Goal: Transaction & Acquisition: Book appointment/travel/reservation

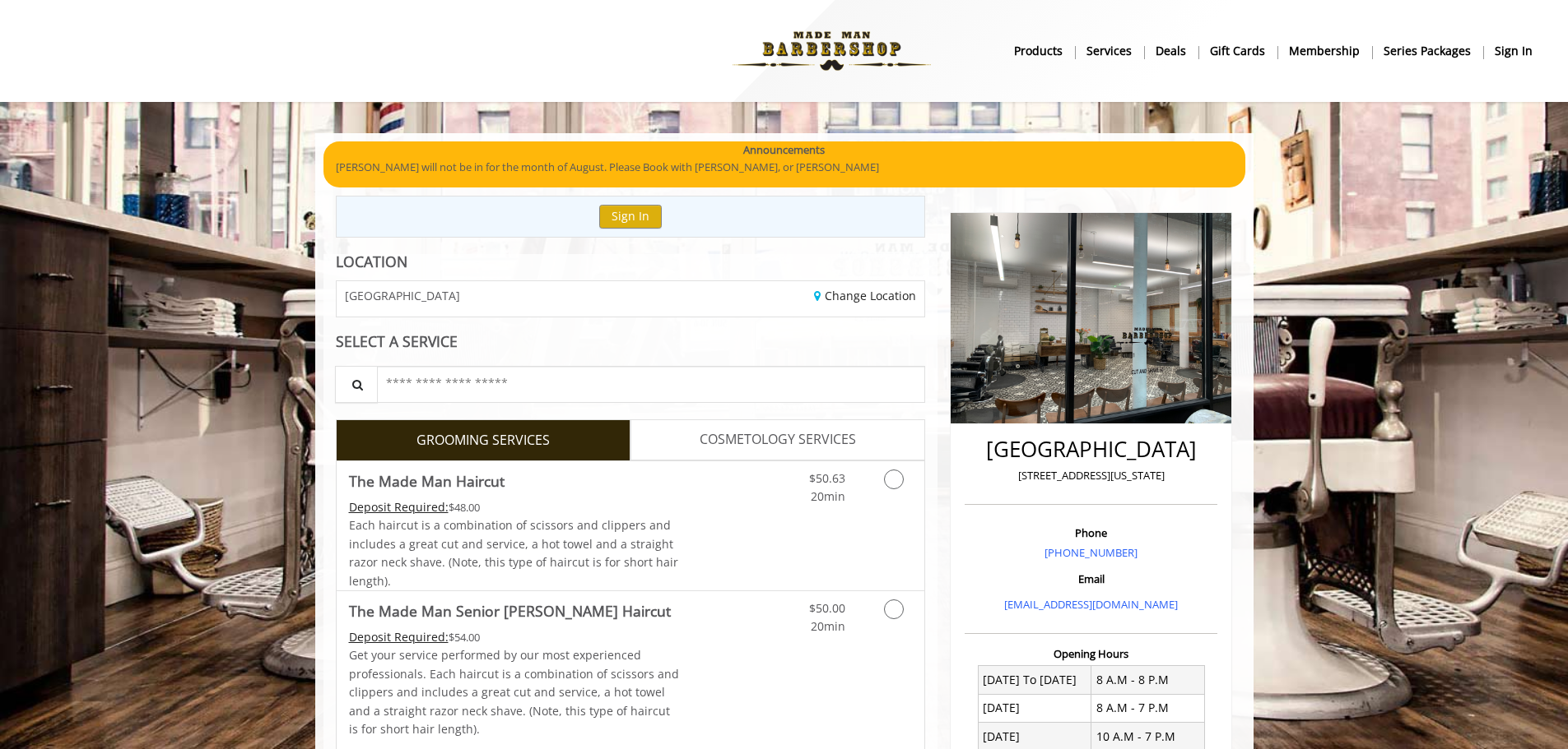
click at [1505, 57] on b "sign in" at bounding box center [1513, 51] width 38 height 18
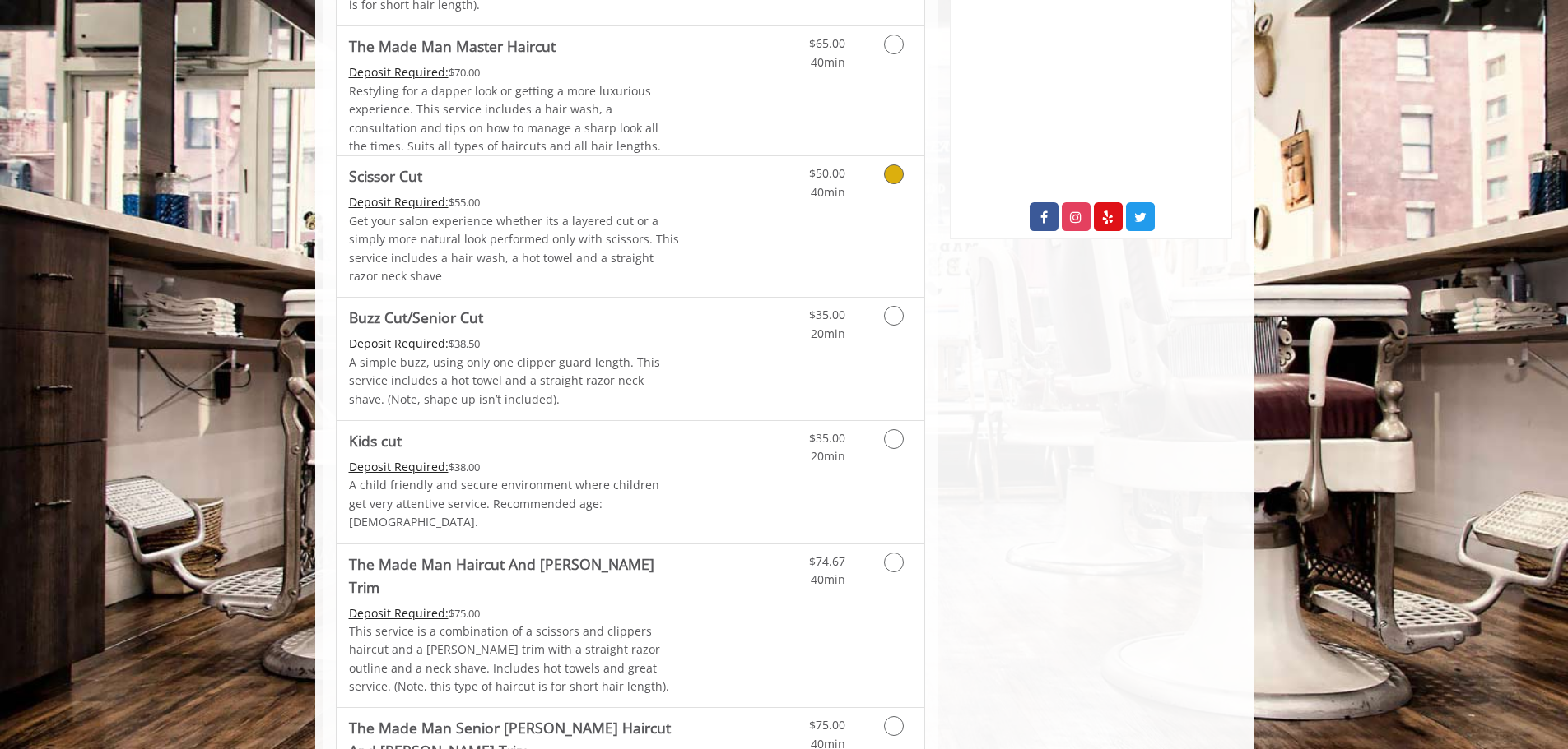
scroll to position [822, 0]
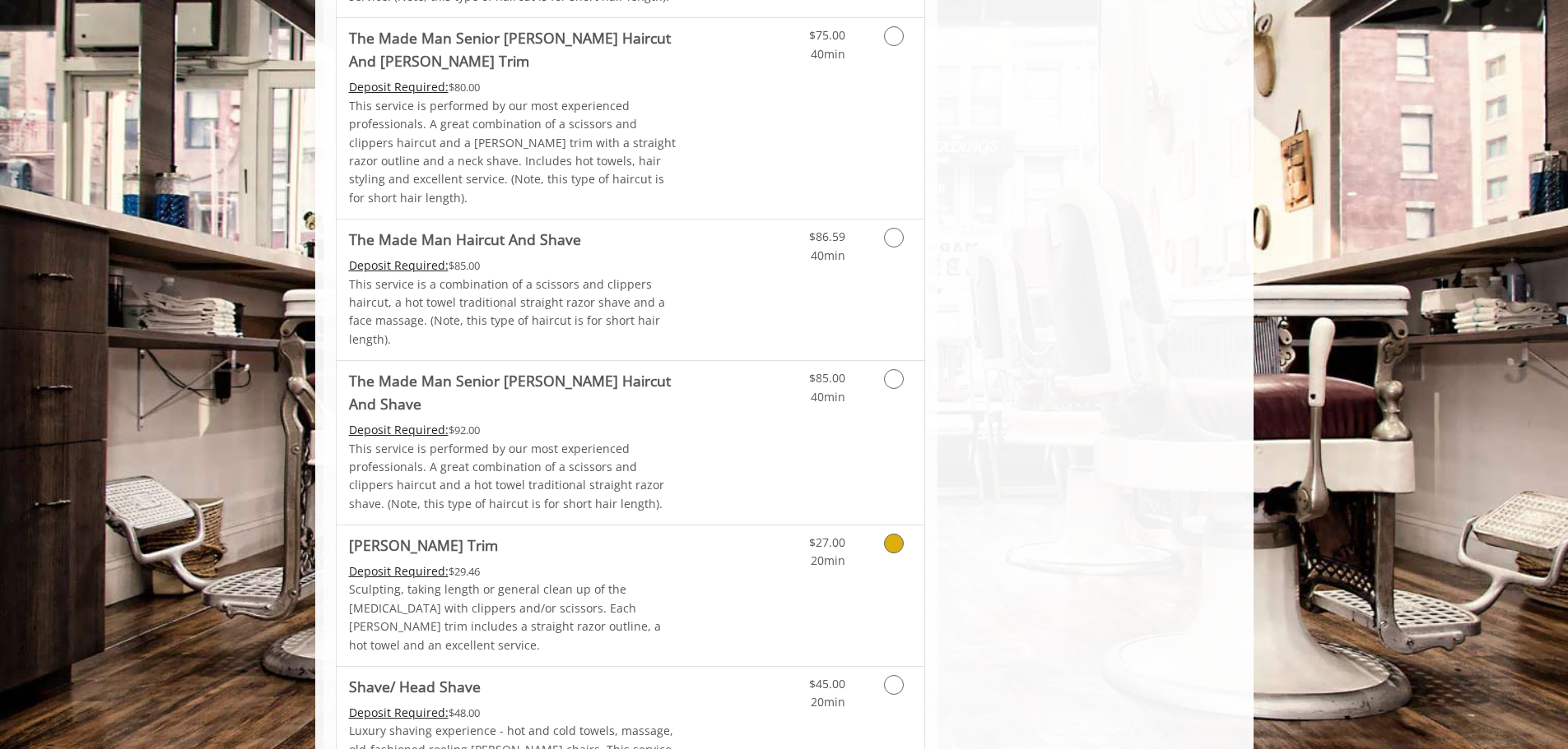
click at [890, 534] on icon "Grooming services" at bounding box center [894, 543] width 19 height 19
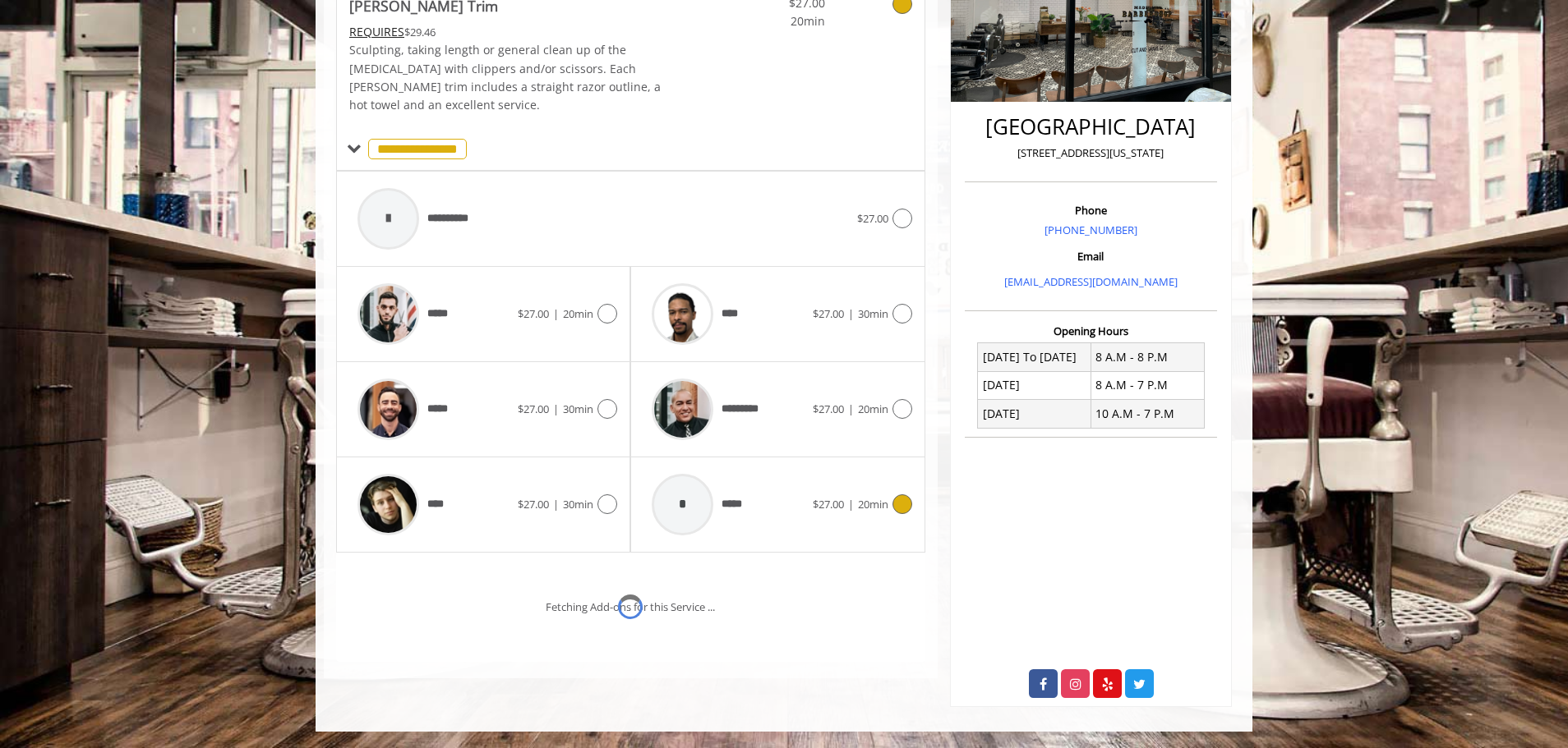
scroll to position [350, 0]
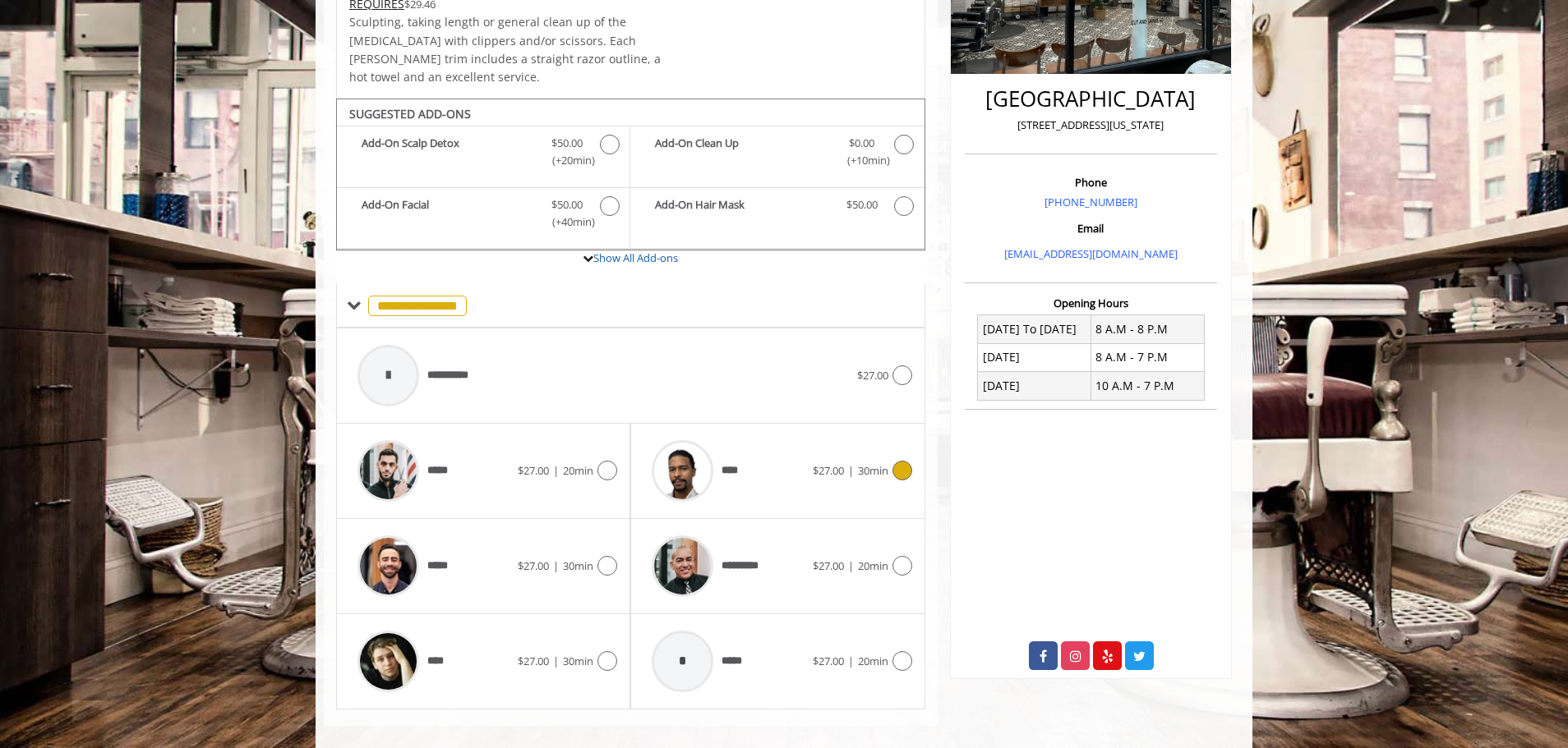
click at [895, 461] on icon at bounding box center [901, 470] width 19 height 19
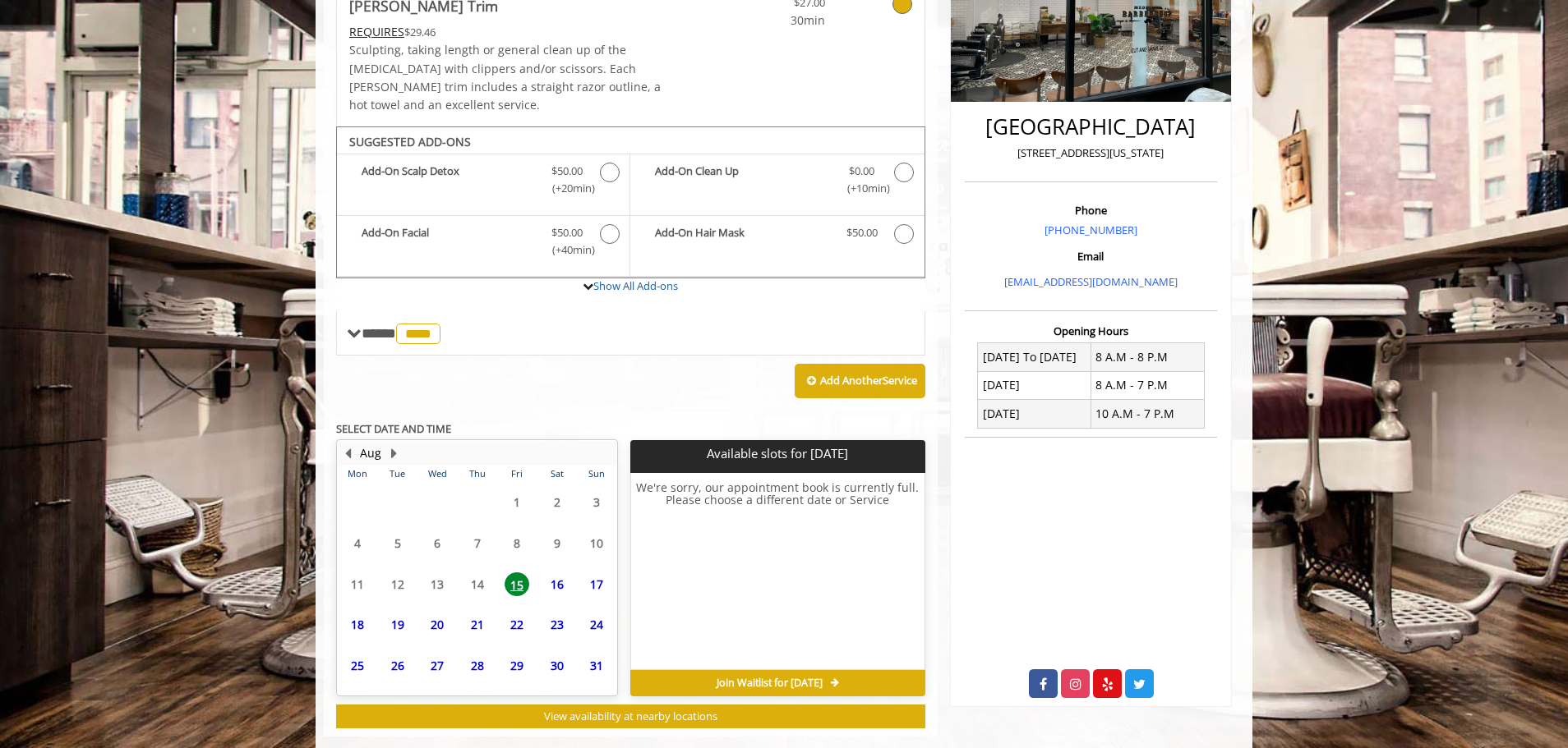
scroll to position [332, 0]
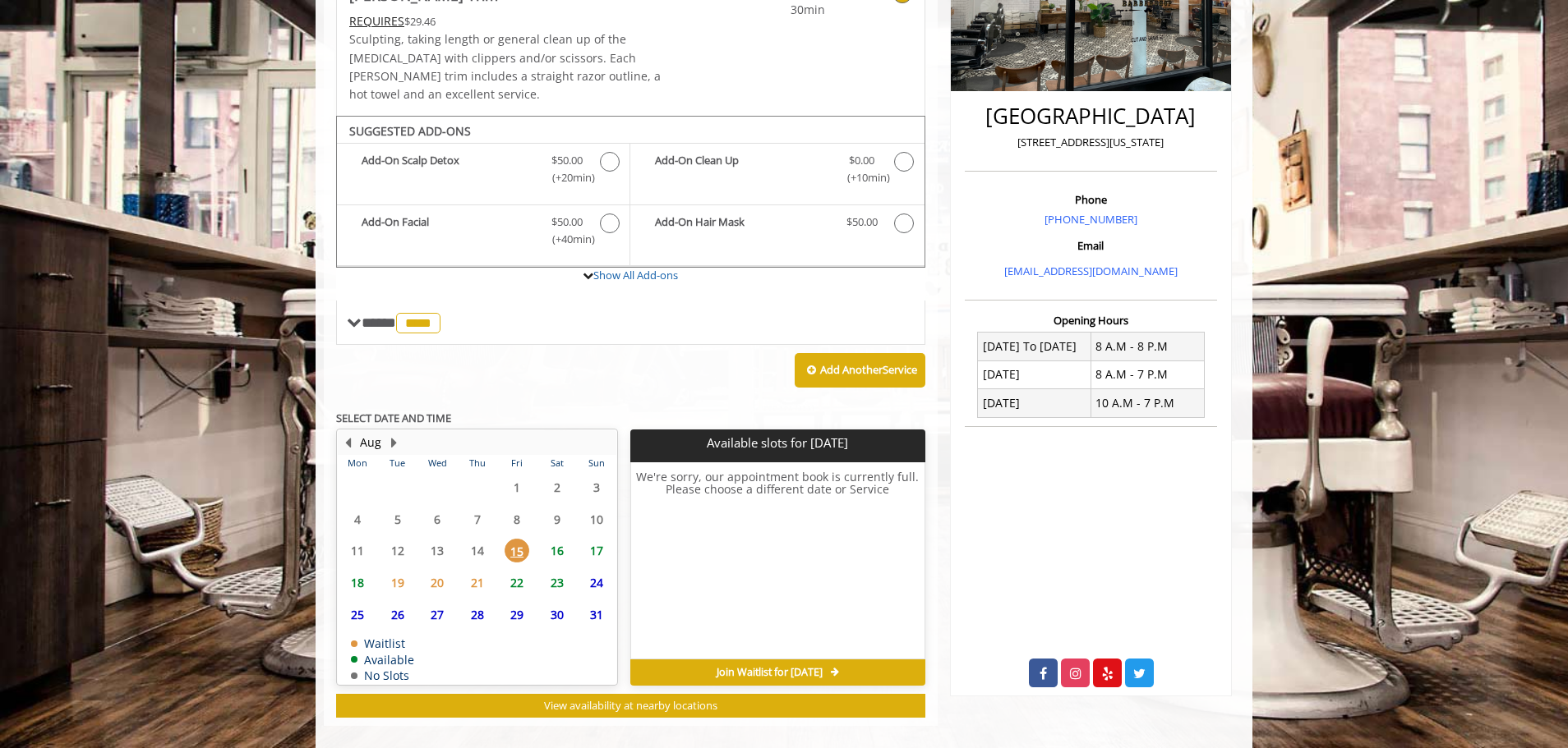
click at [516, 538] on span "15" at bounding box center [516, 550] width 24 height 24
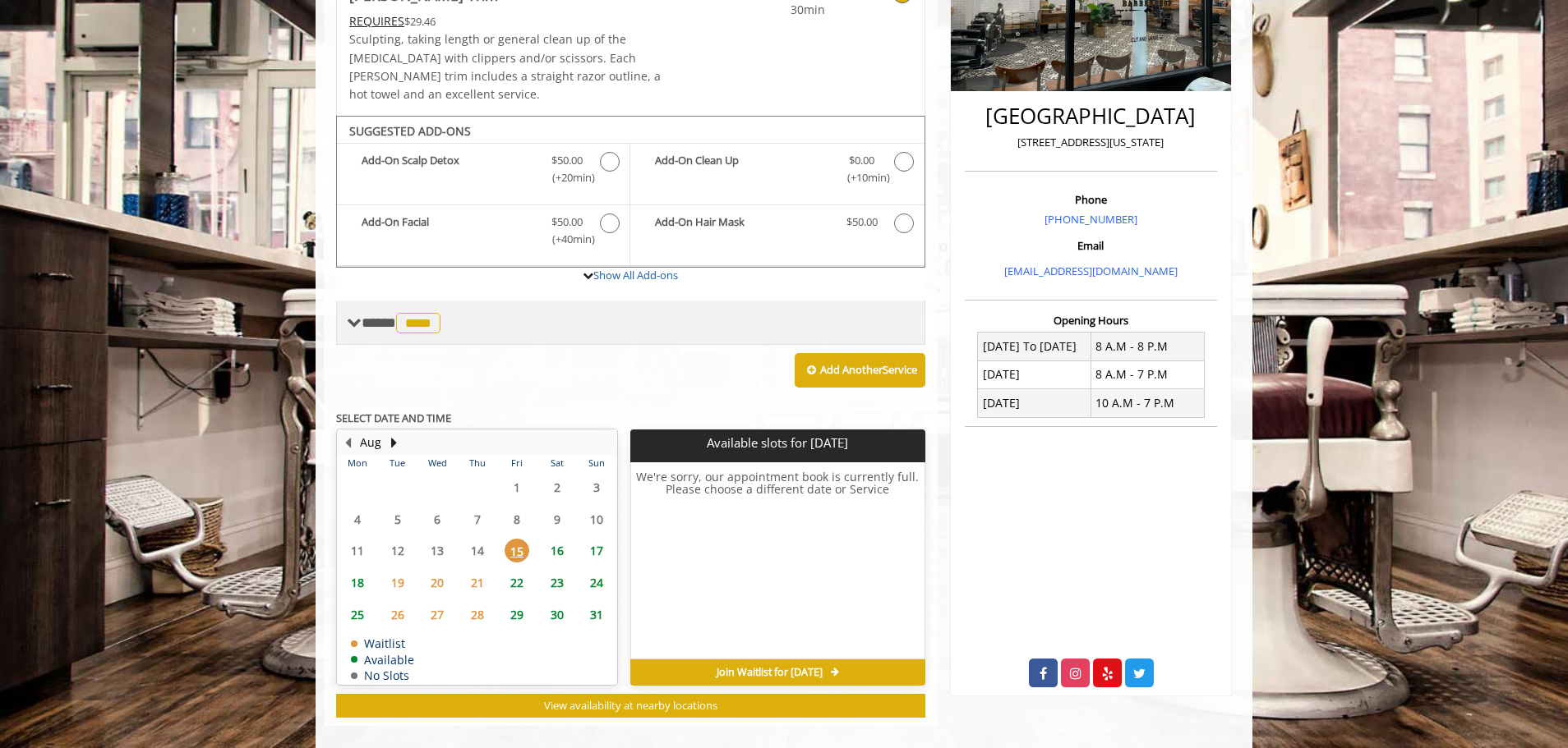
click at [423, 313] on span "****" at bounding box center [418, 323] width 45 height 20
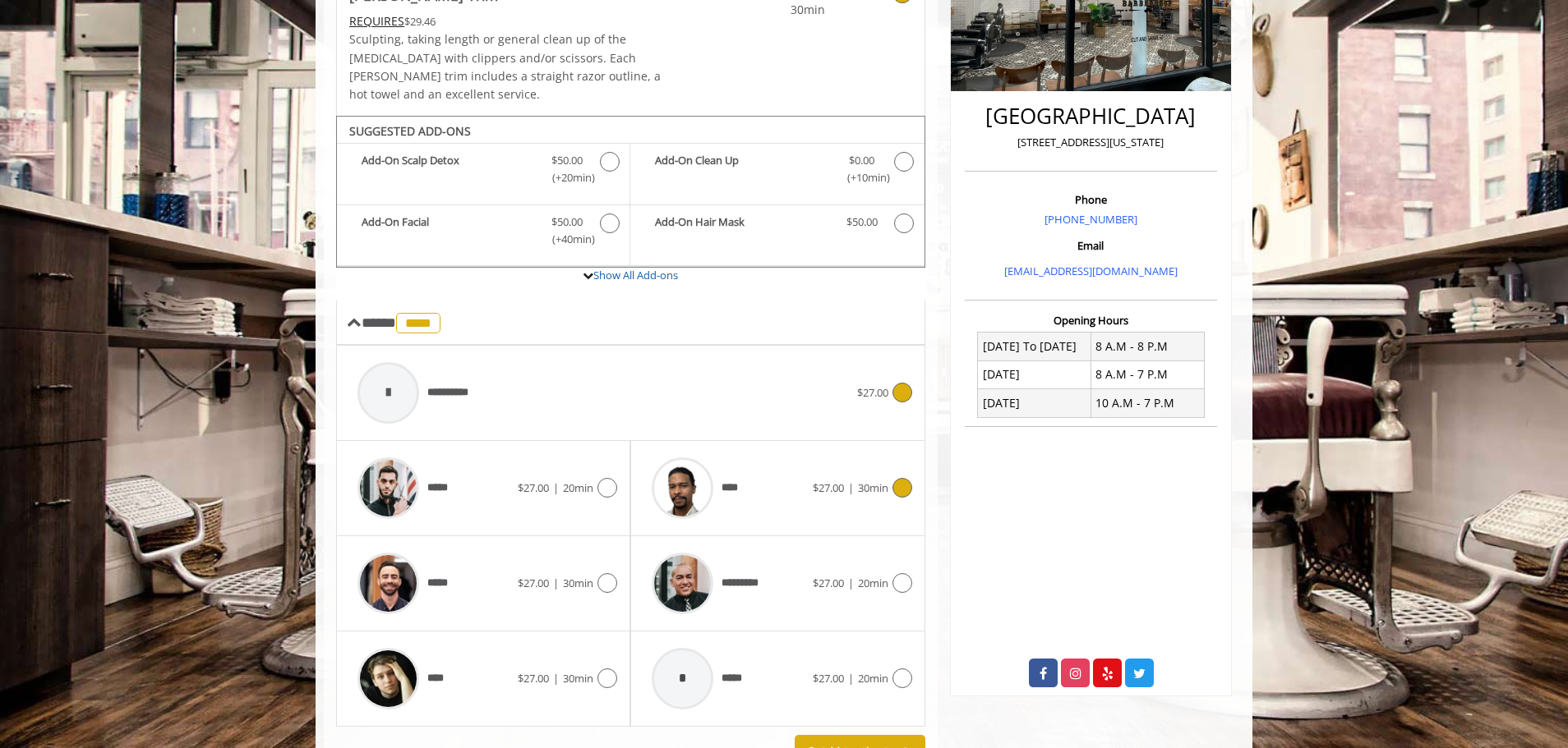
click at [889, 383] on div at bounding box center [900, 392] width 24 height 19
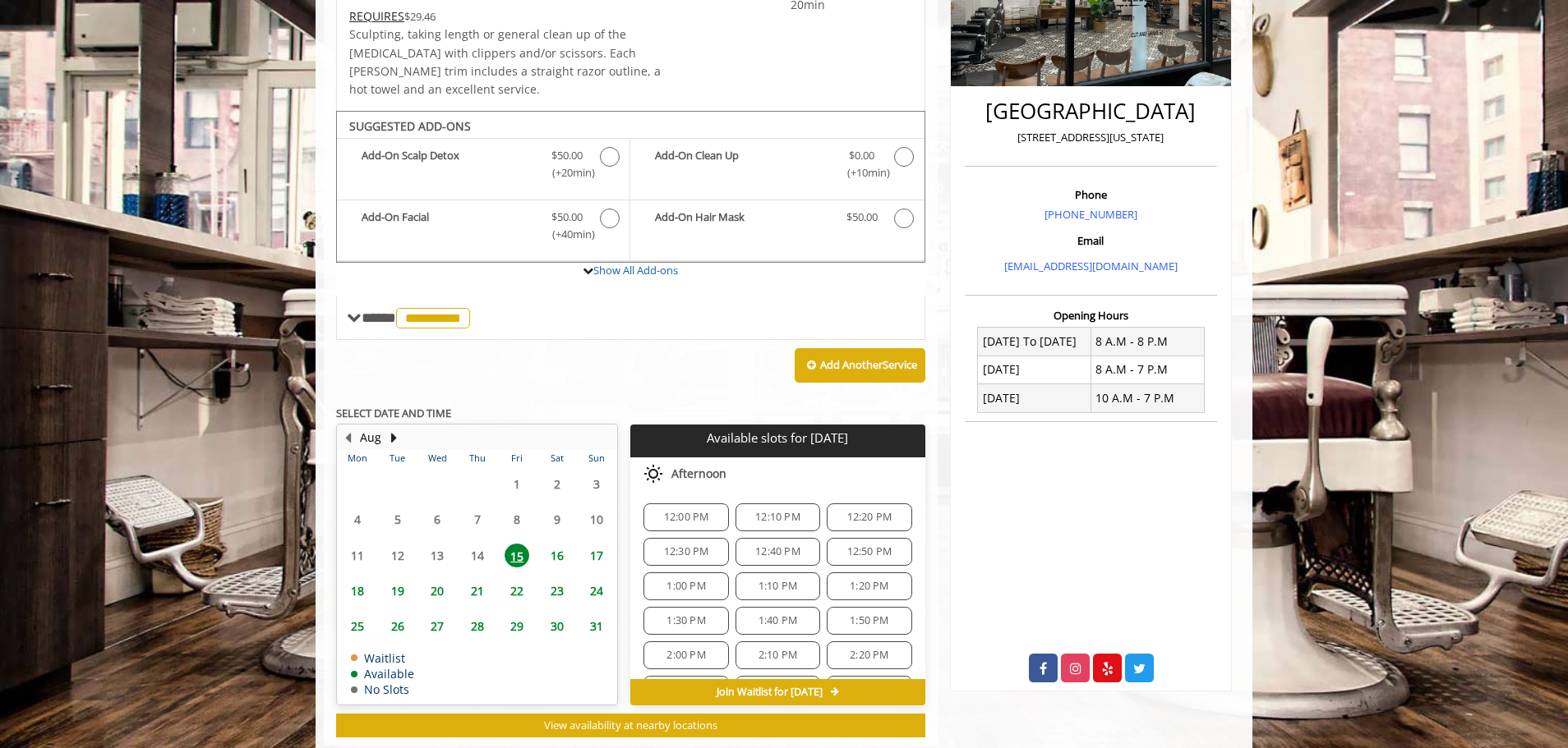
scroll to position [358, 0]
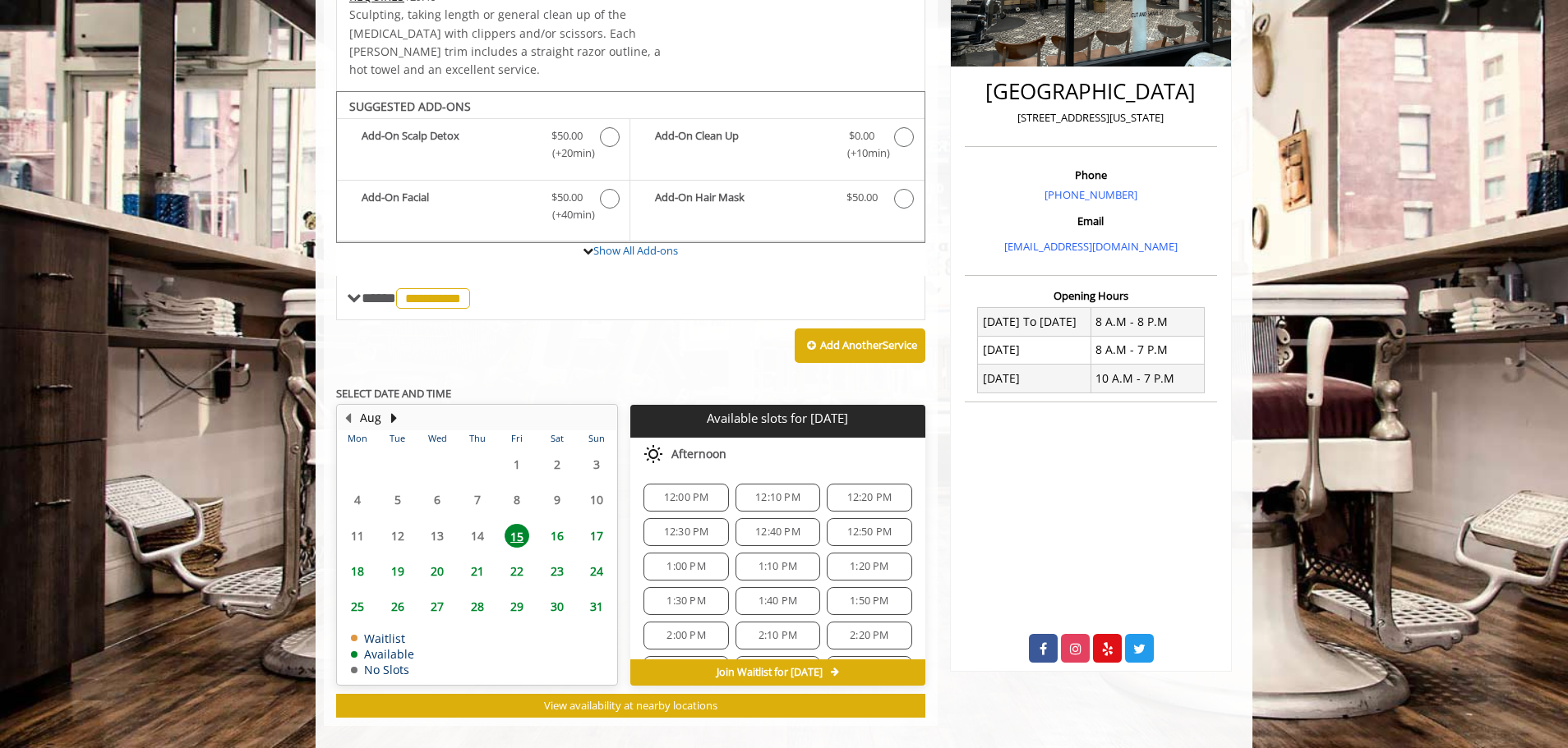
click at [696, 491] on span "12:00 PM" at bounding box center [687, 498] width 45 height 13
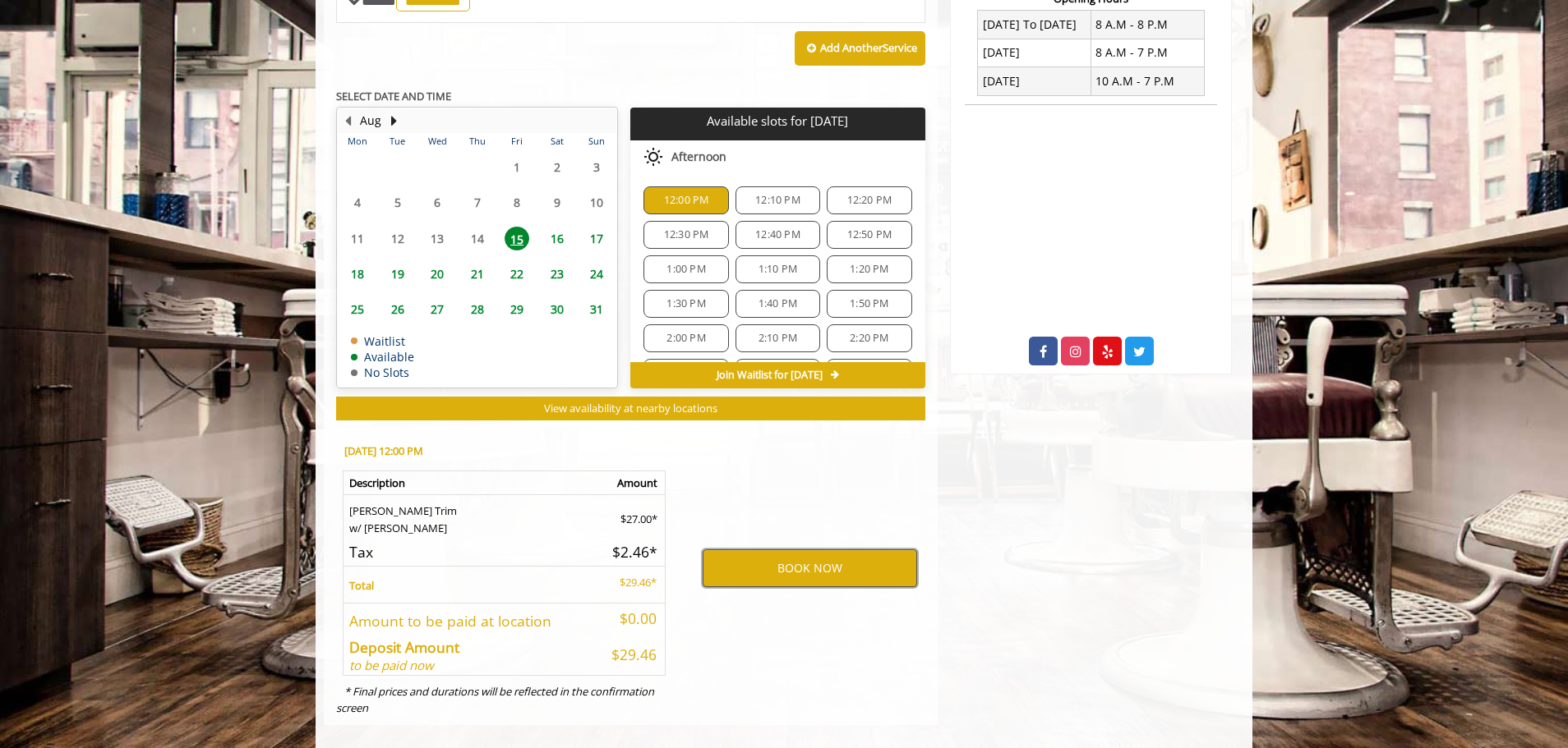
click at [828, 550] on button "BOOK NOW" at bounding box center [810, 568] width 215 height 38
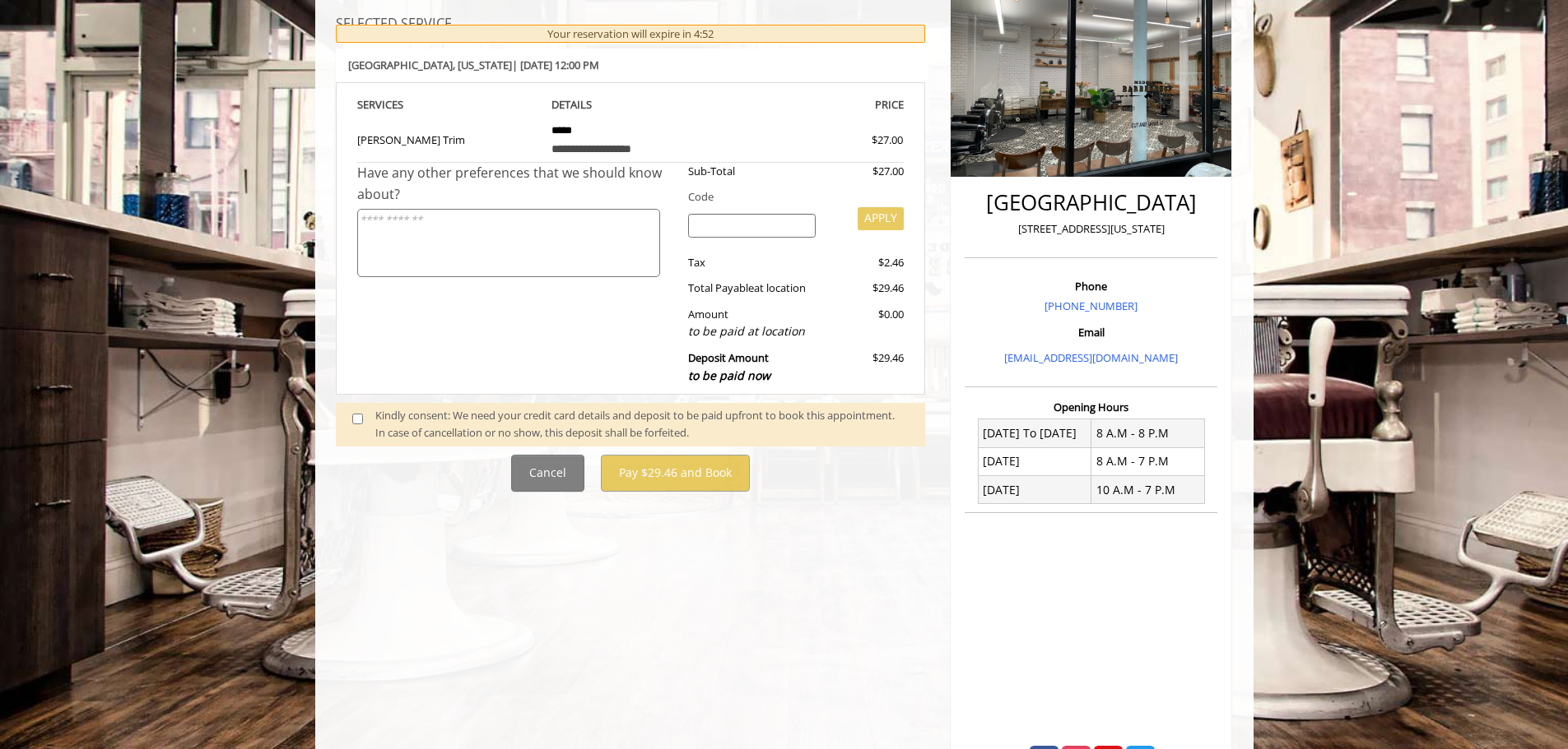
scroll to position [181, 0]
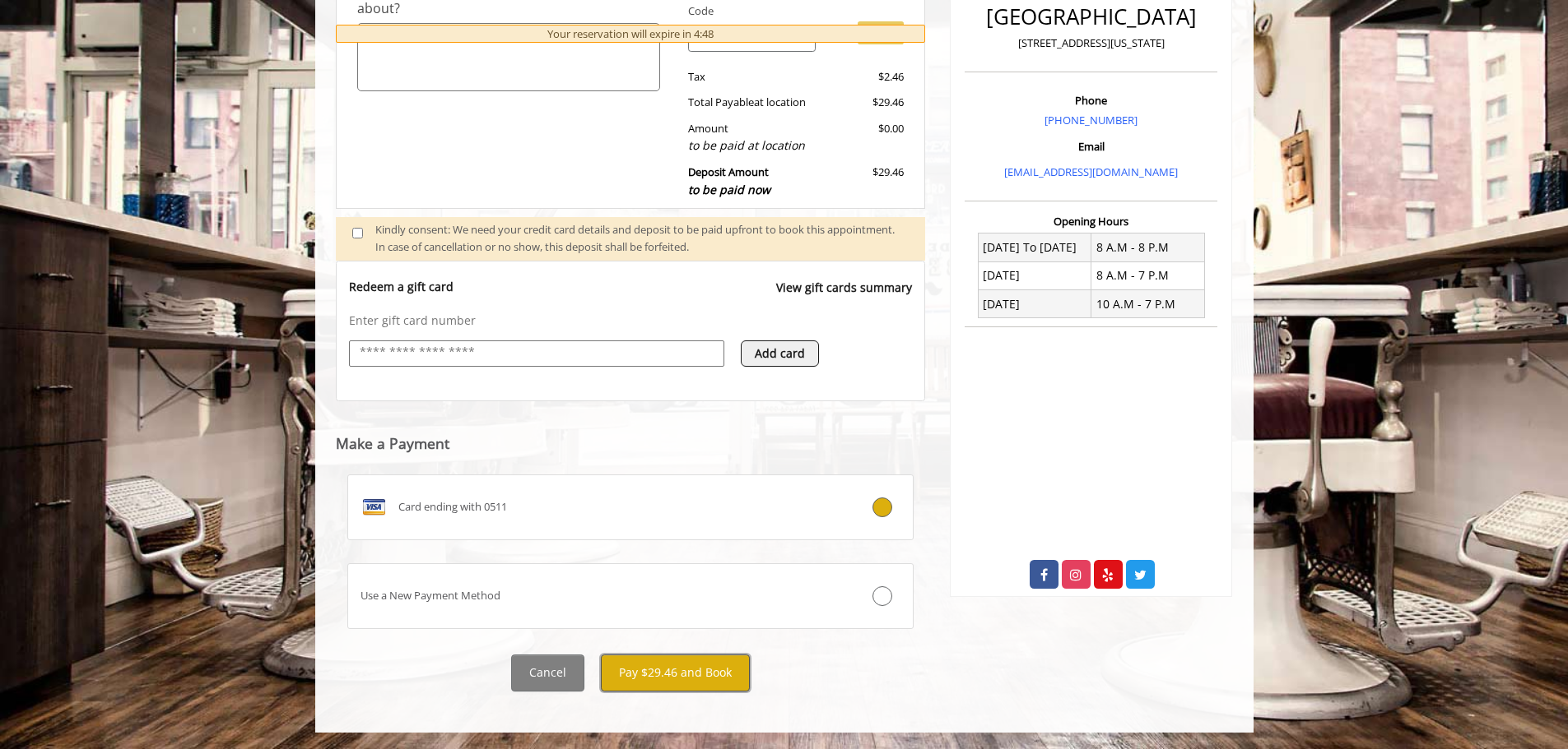
click at [696, 675] on button "Pay $29.46 and Book" at bounding box center [675, 673] width 149 height 37
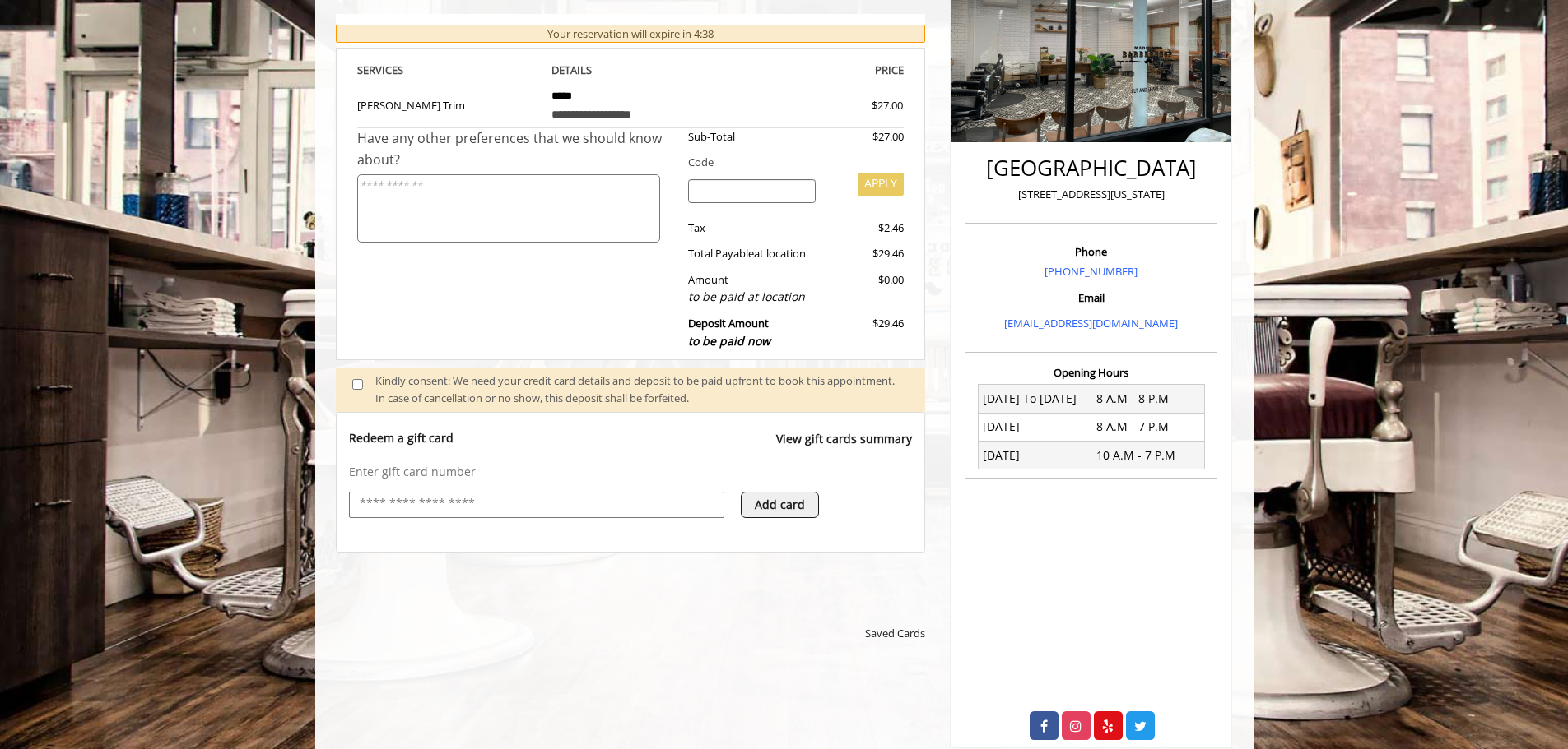
scroll to position [329, 0]
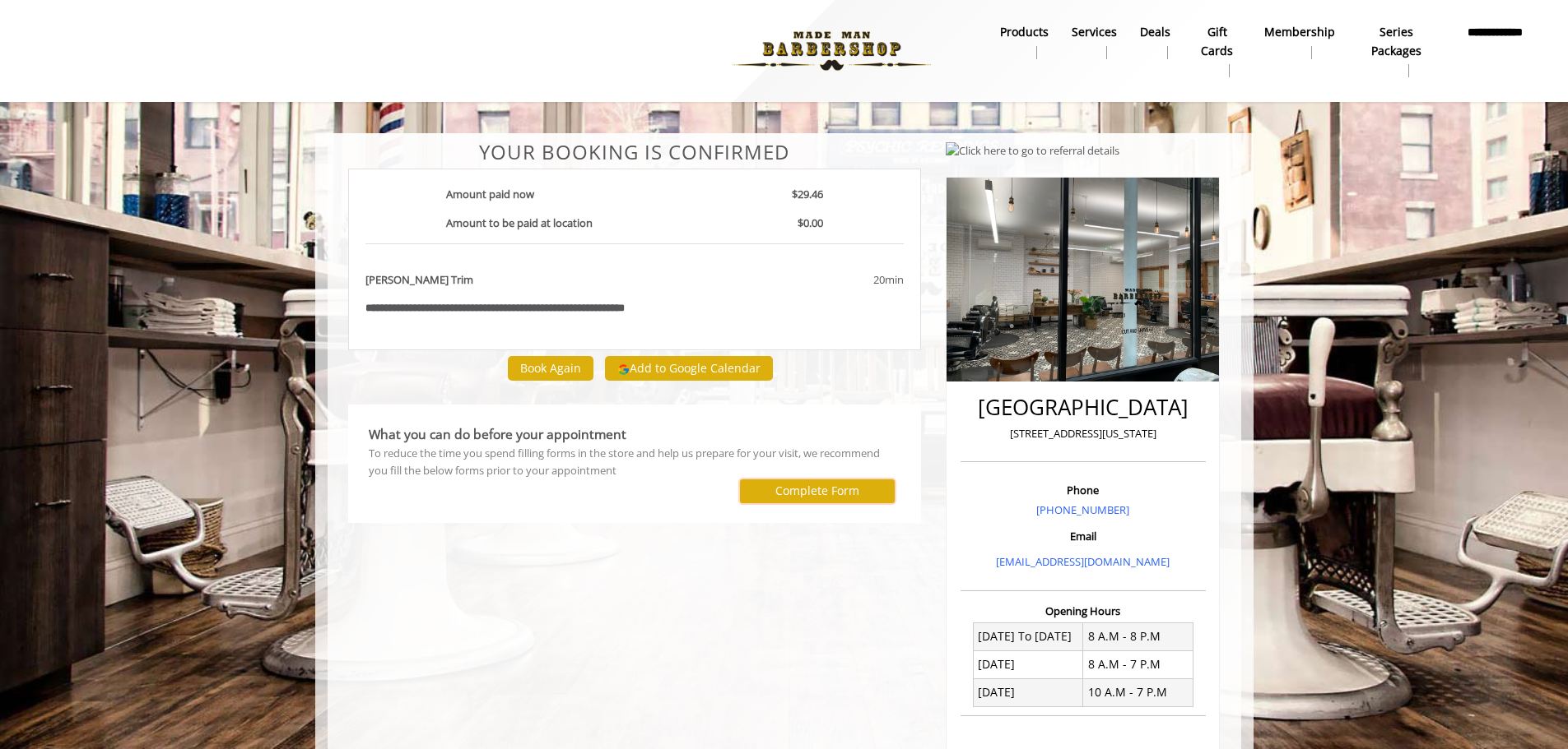
click at [821, 497] on label "Complete Form" at bounding box center [818, 491] width 84 height 13
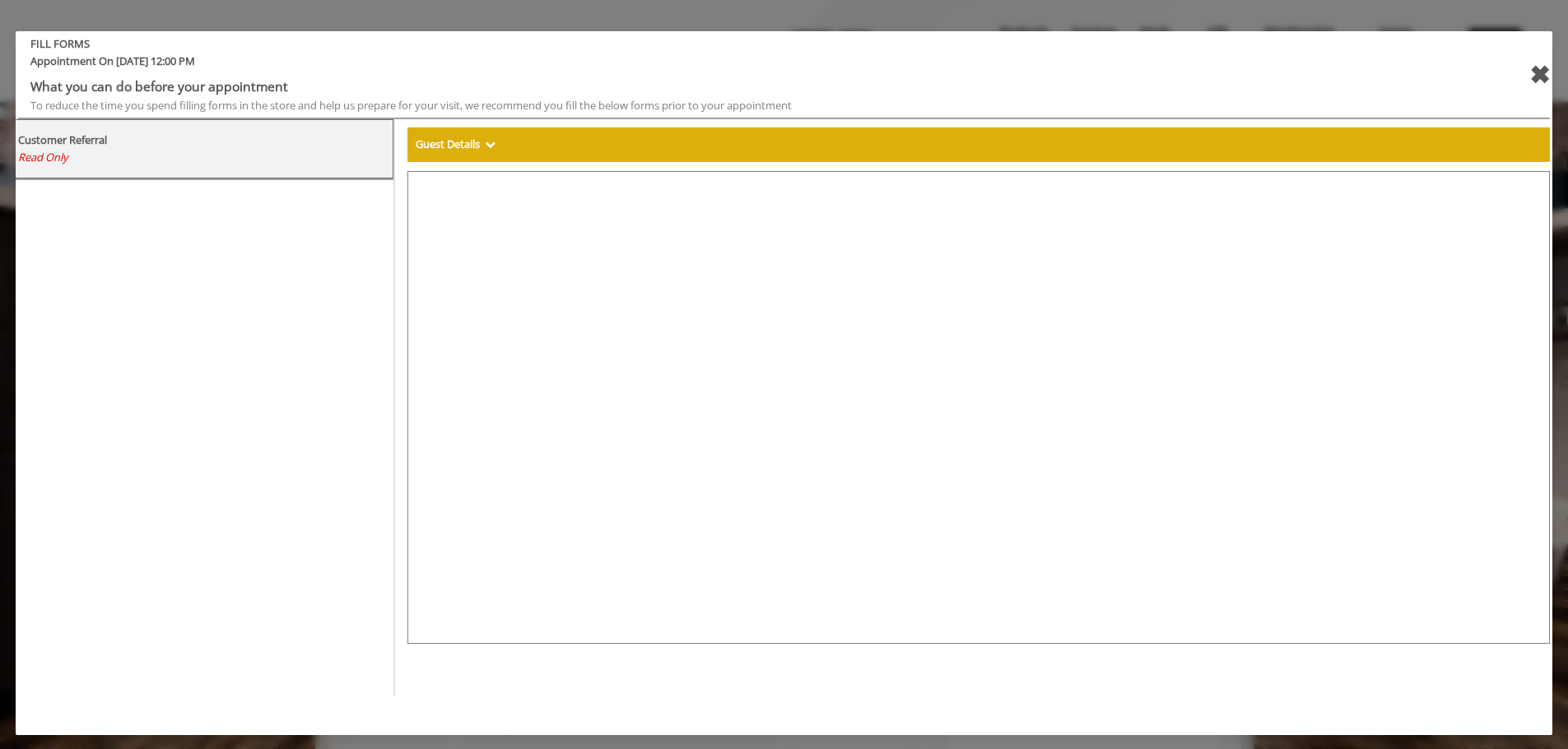
select select "***"
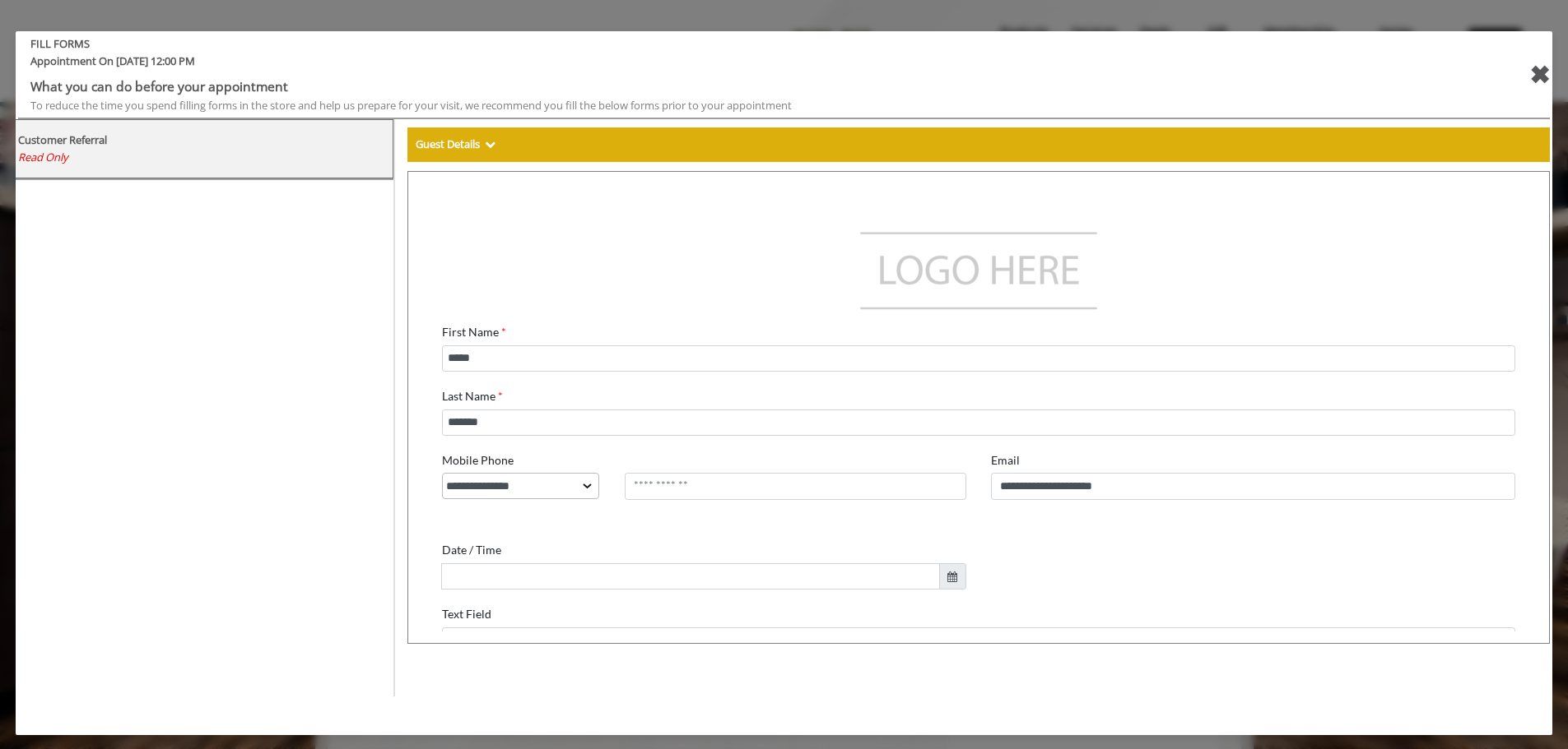
click at [1535, 71] on div "✖" at bounding box center [1539, 74] width 20 height 40
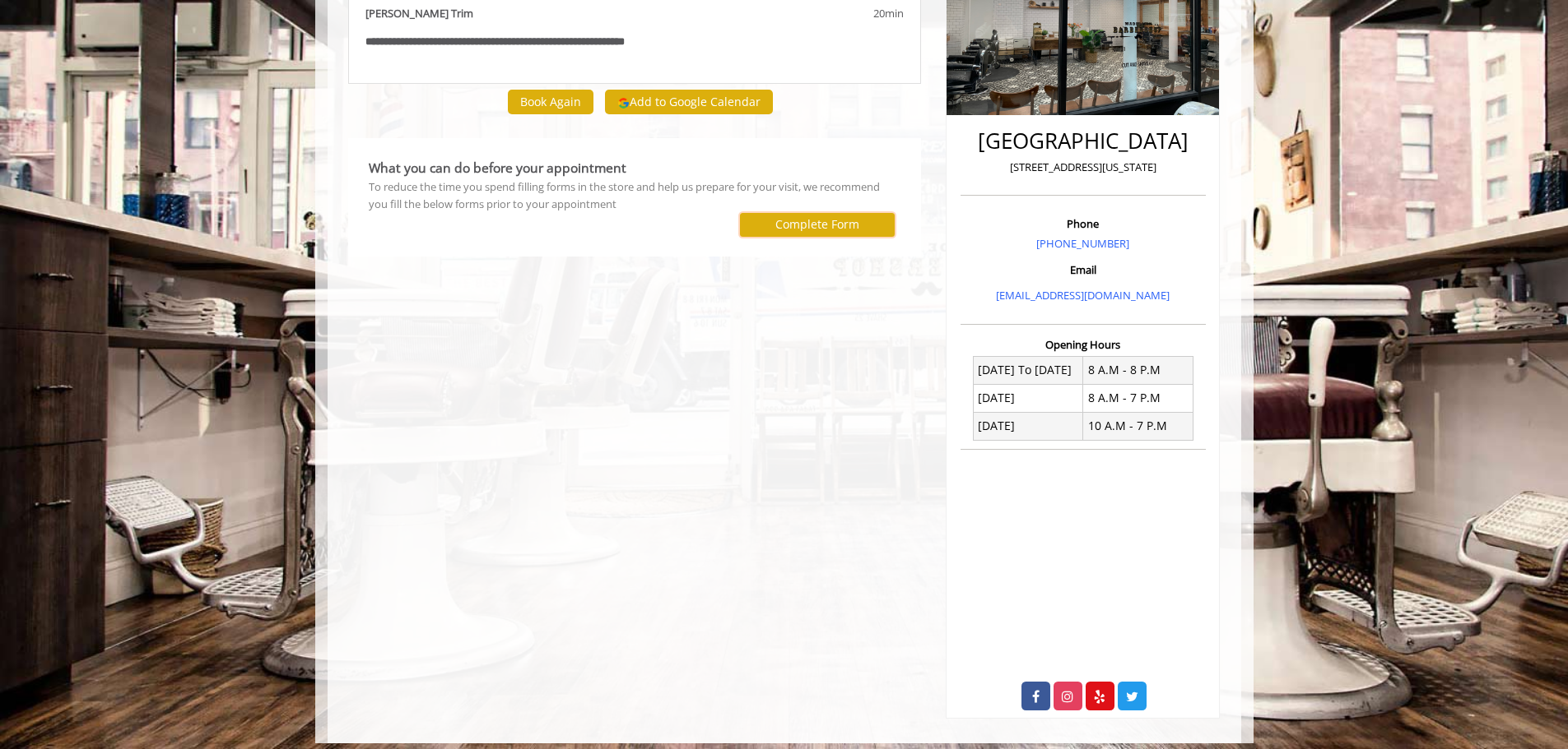
scroll to position [277, 0]
